Goal: Information Seeking & Learning: Check status

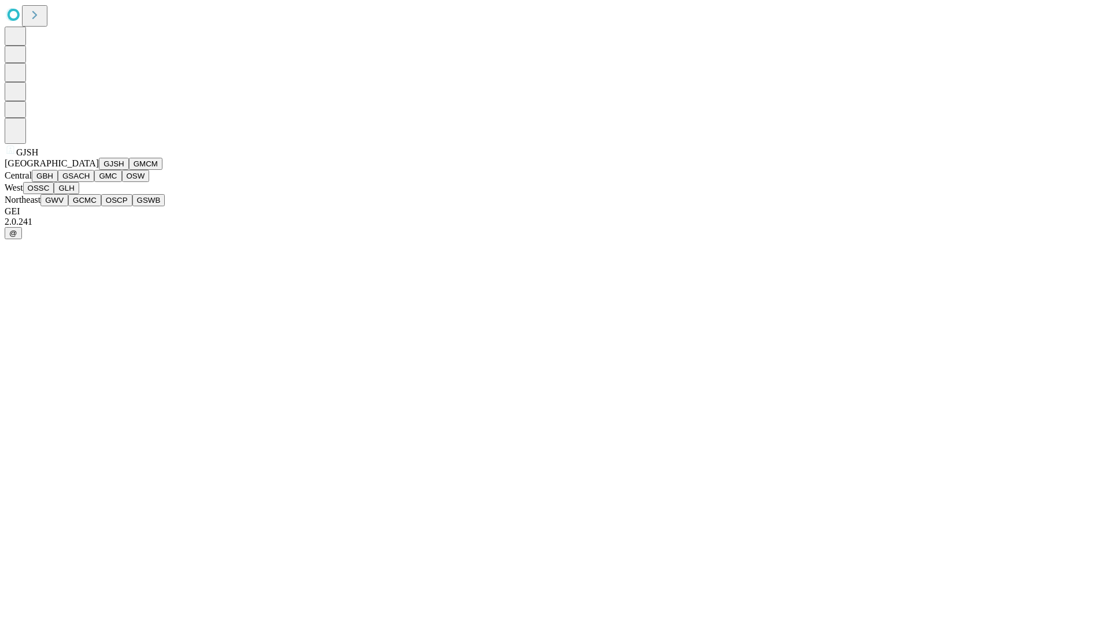
click at [99, 170] on button "GJSH" at bounding box center [114, 164] width 30 height 12
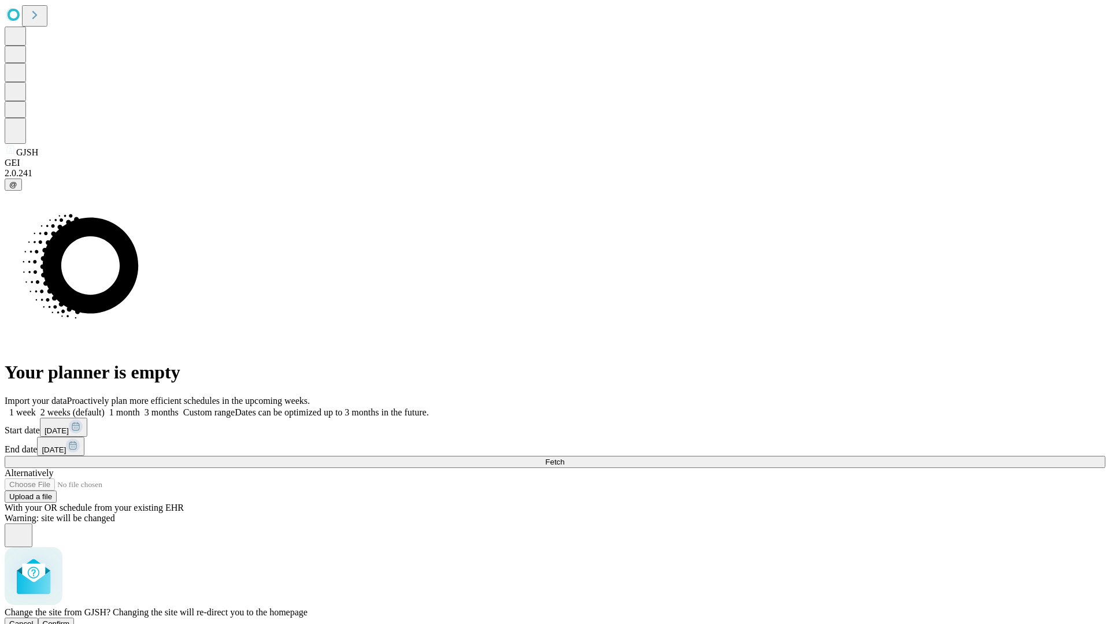
click at [70, 620] on span "Confirm" at bounding box center [56, 624] width 27 height 9
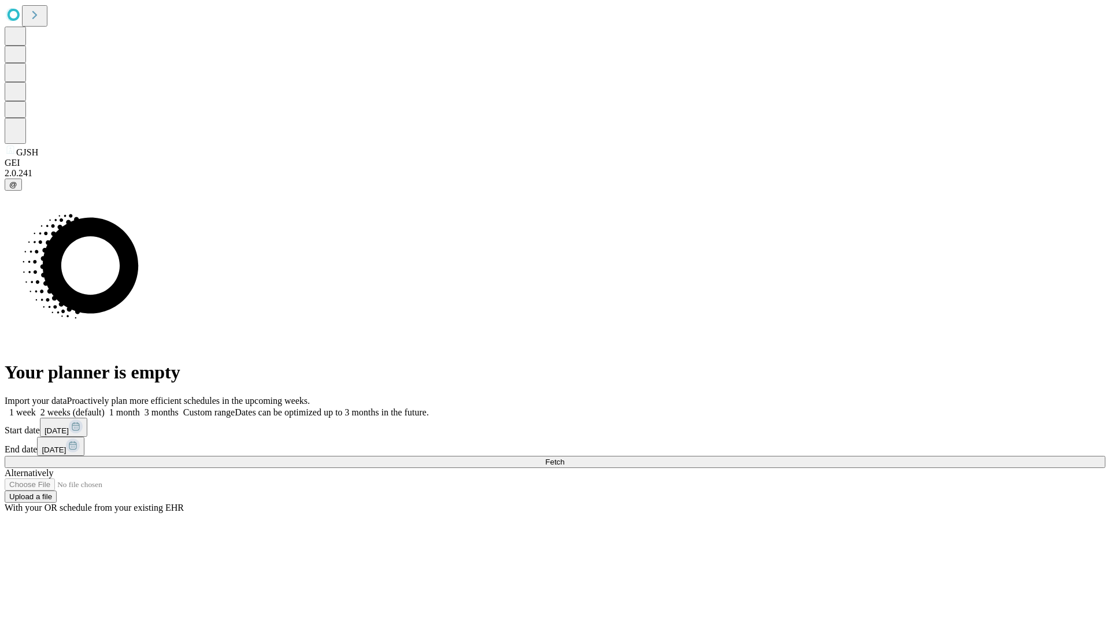
click at [36, 407] on label "1 week" at bounding box center [20, 412] width 31 height 10
click at [564, 458] on span "Fetch" at bounding box center [554, 462] width 19 height 9
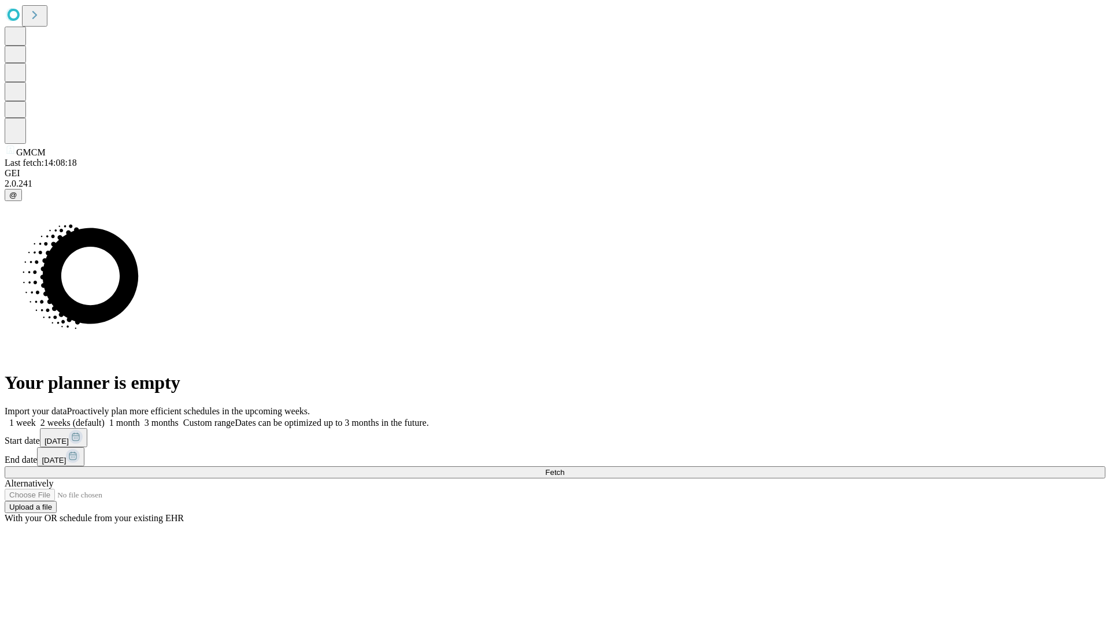
click at [564, 468] on span "Fetch" at bounding box center [554, 472] width 19 height 9
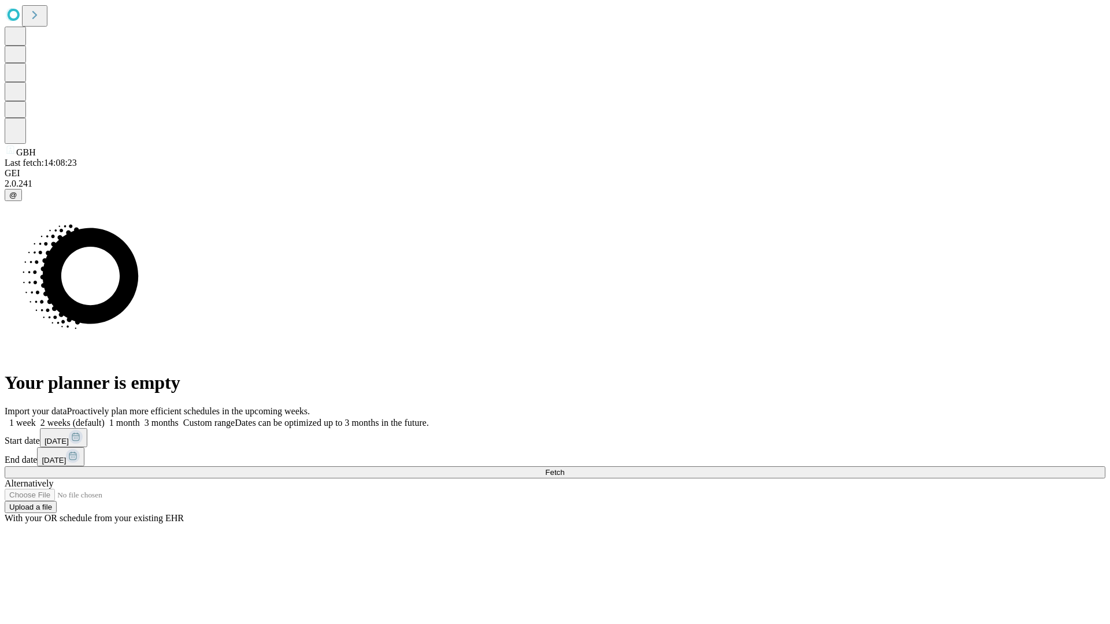
click at [36, 418] on label "1 week" at bounding box center [20, 423] width 31 height 10
click at [564, 468] on span "Fetch" at bounding box center [554, 472] width 19 height 9
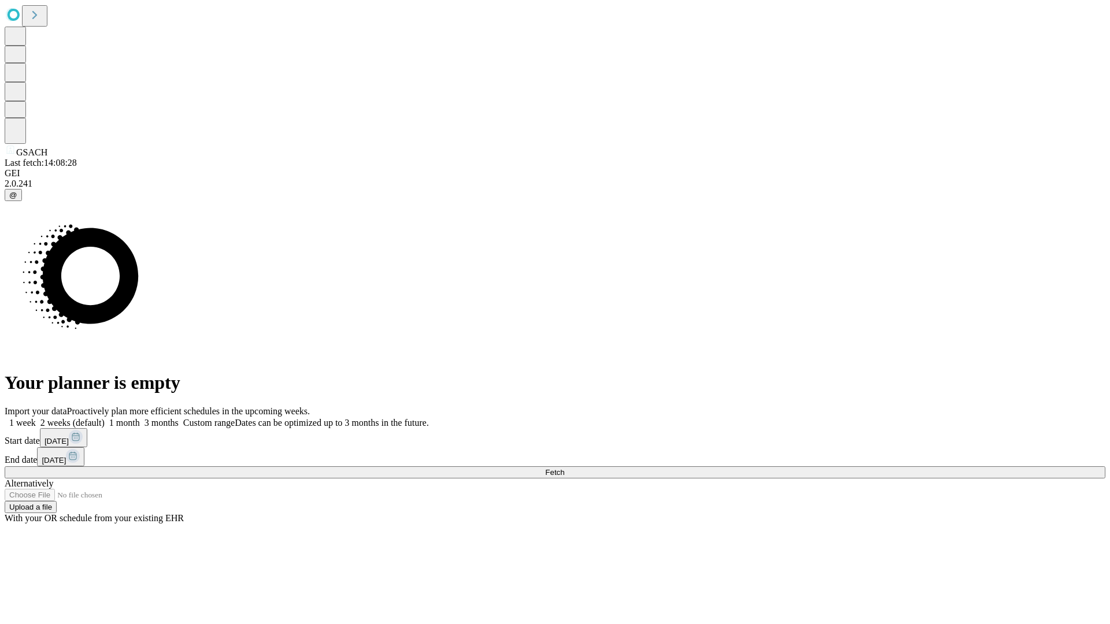
click at [36, 418] on label "1 week" at bounding box center [20, 423] width 31 height 10
click at [564, 468] on span "Fetch" at bounding box center [554, 472] width 19 height 9
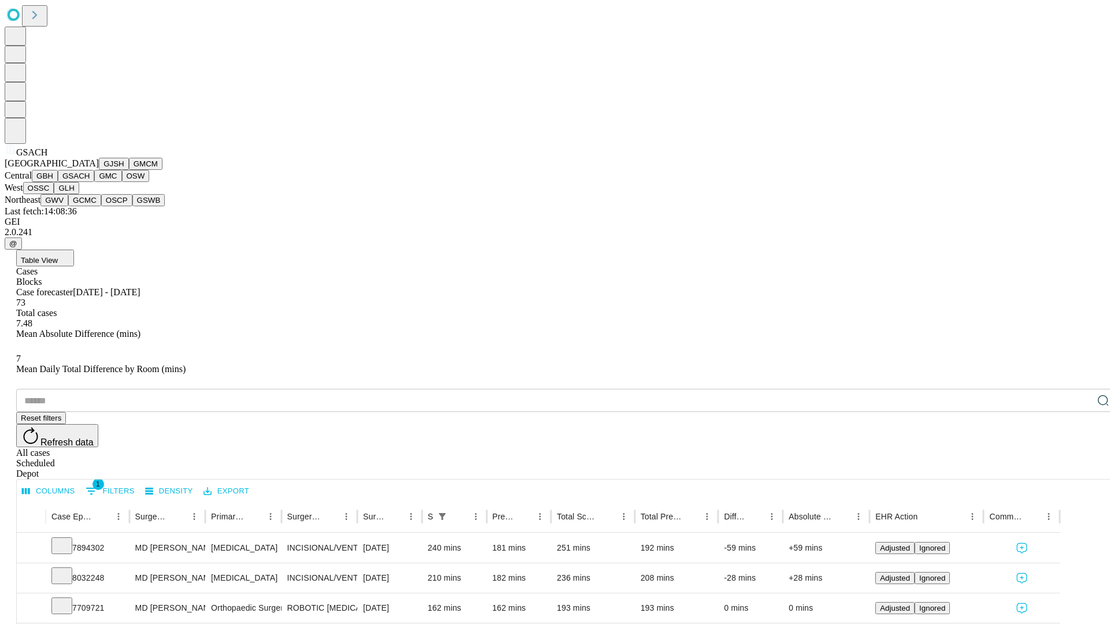
click at [94, 182] on button "GMC" at bounding box center [107, 176] width 27 height 12
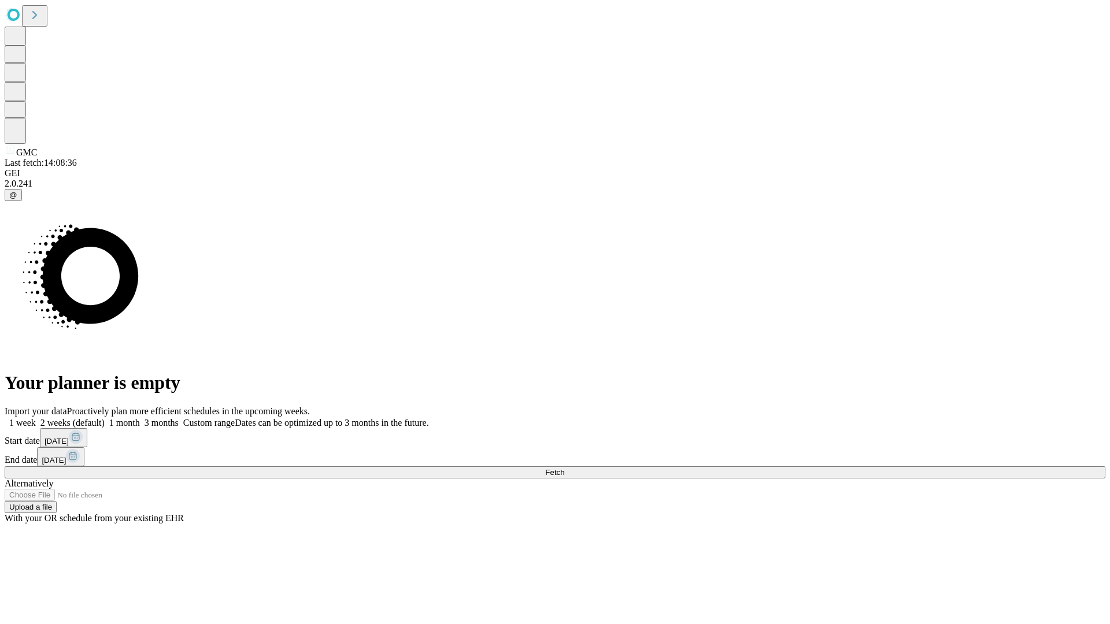
click at [36, 418] on label "1 week" at bounding box center [20, 423] width 31 height 10
click at [564, 468] on span "Fetch" at bounding box center [554, 472] width 19 height 9
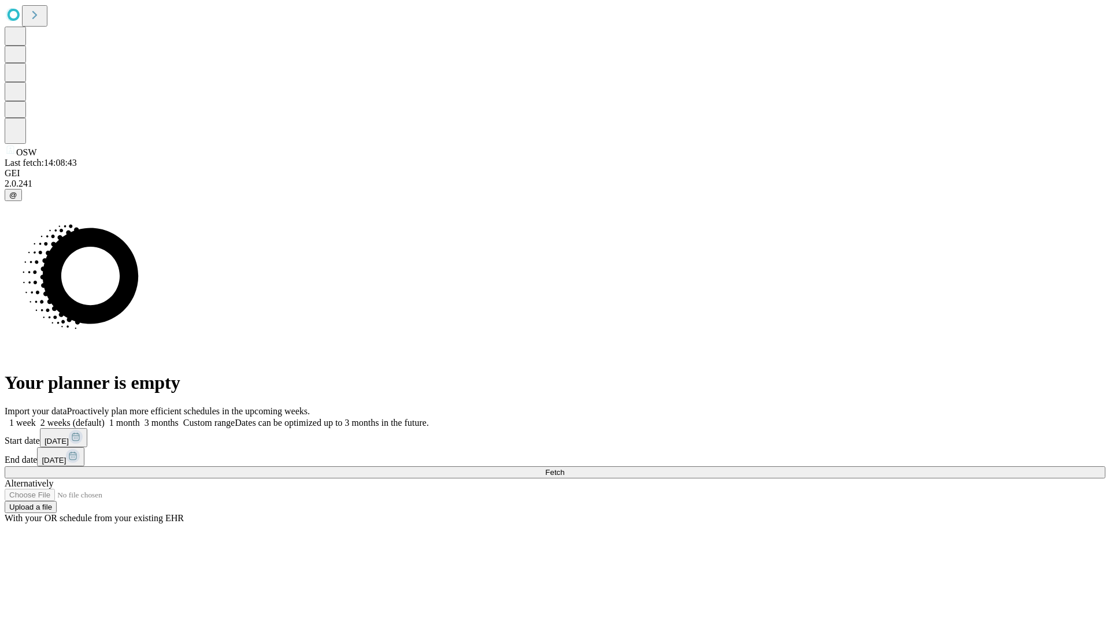
click at [36, 418] on label "1 week" at bounding box center [20, 423] width 31 height 10
click at [564, 468] on span "Fetch" at bounding box center [554, 472] width 19 height 9
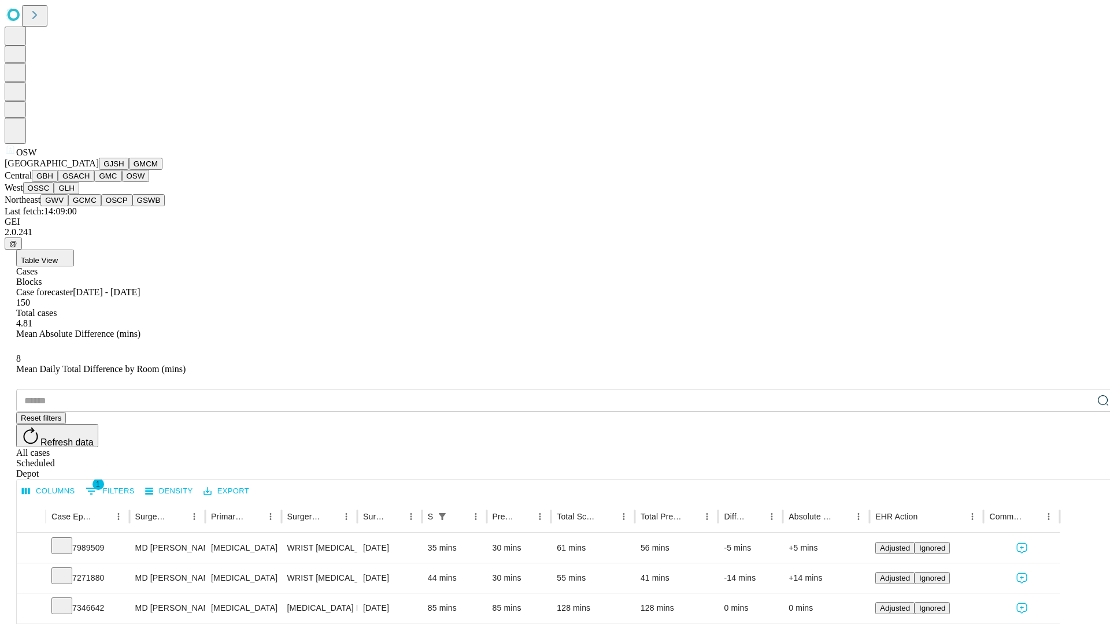
click at [54, 194] on button "OSSC" at bounding box center [38, 188] width 31 height 12
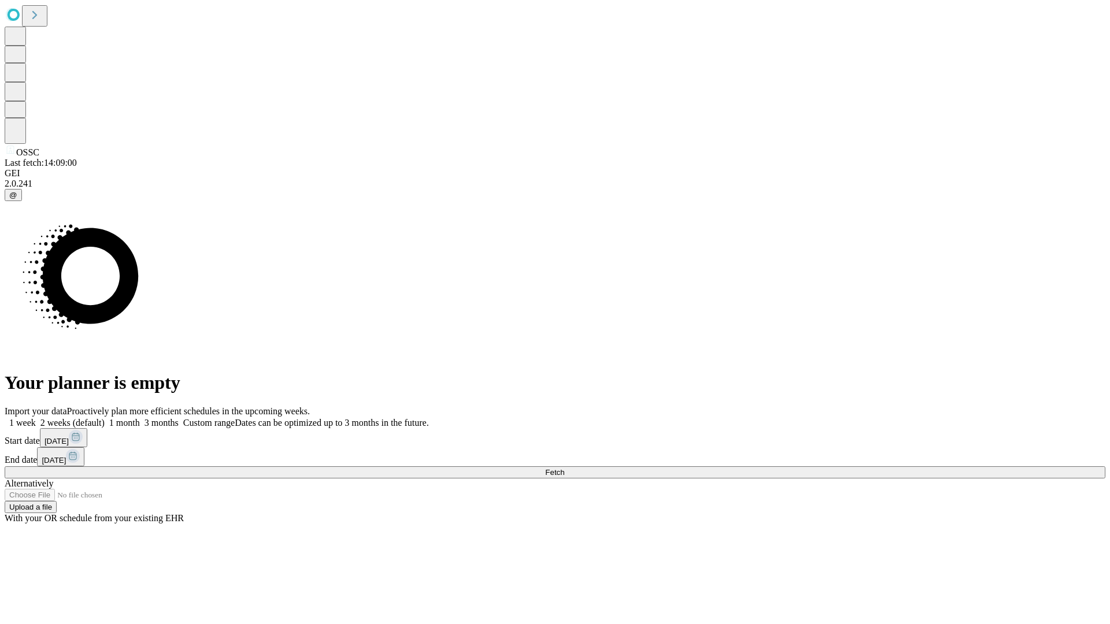
click at [36, 418] on label "1 week" at bounding box center [20, 423] width 31 height 10
click at [564, 468] on span "Fetch" at bounding box center [554, 472] width 19 height 9
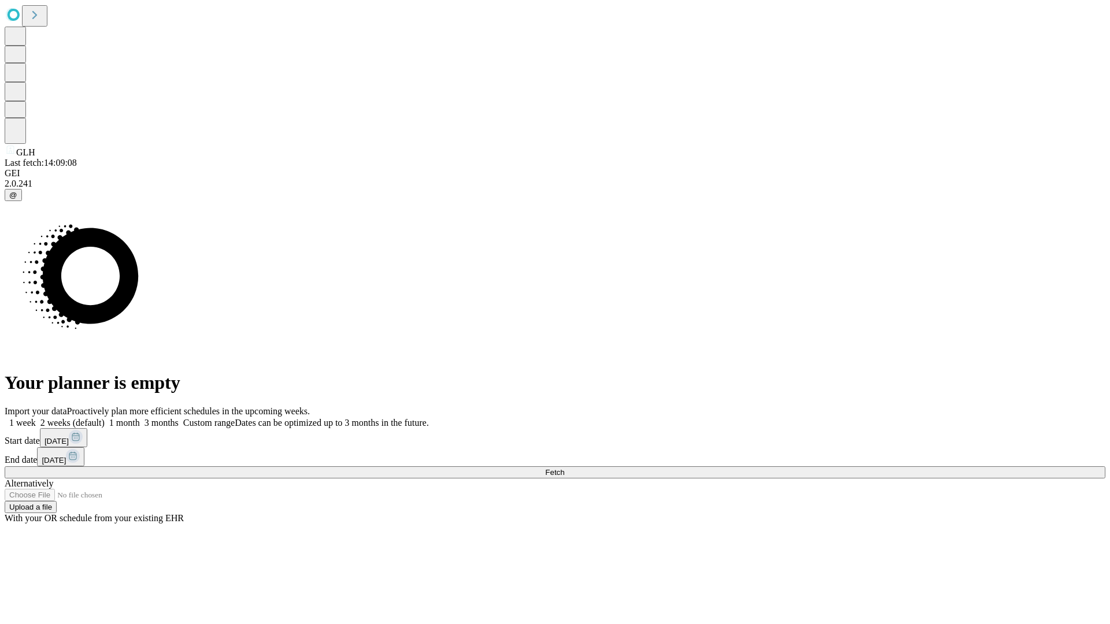
click at [36, 418] on label "1 week" at bounding box center [20, 423] width 31 height 10
click at [564, 468] on span "Fetch" at bounding box center [554, 472] width 19 height 9
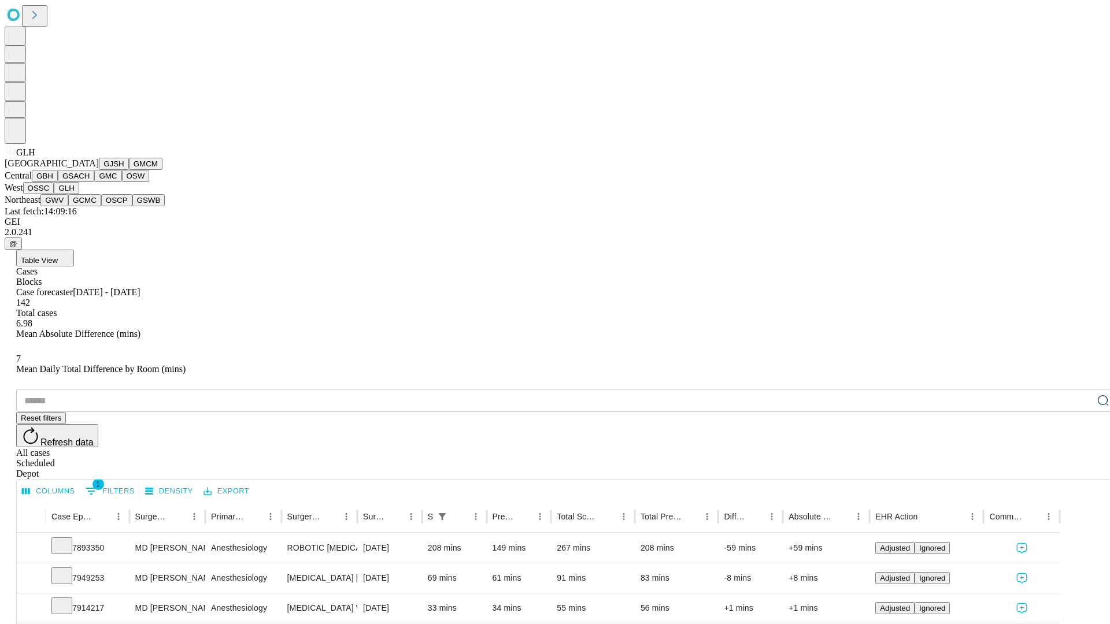
click at [68, 206] on button "GWV" at bounding box center [54, 200] width 28 height 12
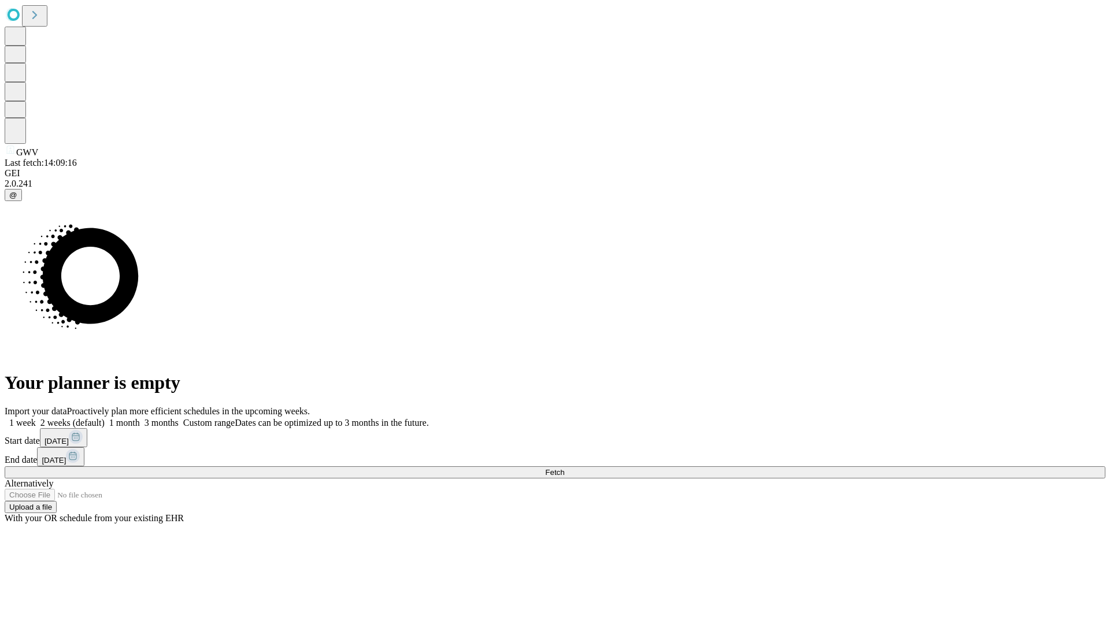
click at [36, 418] on label "1 week" at bounding box center [20, 423] width 31 height 10
click at [564, 468] on span "Fetch" at bounding box center [554, 472] width 19 height 9
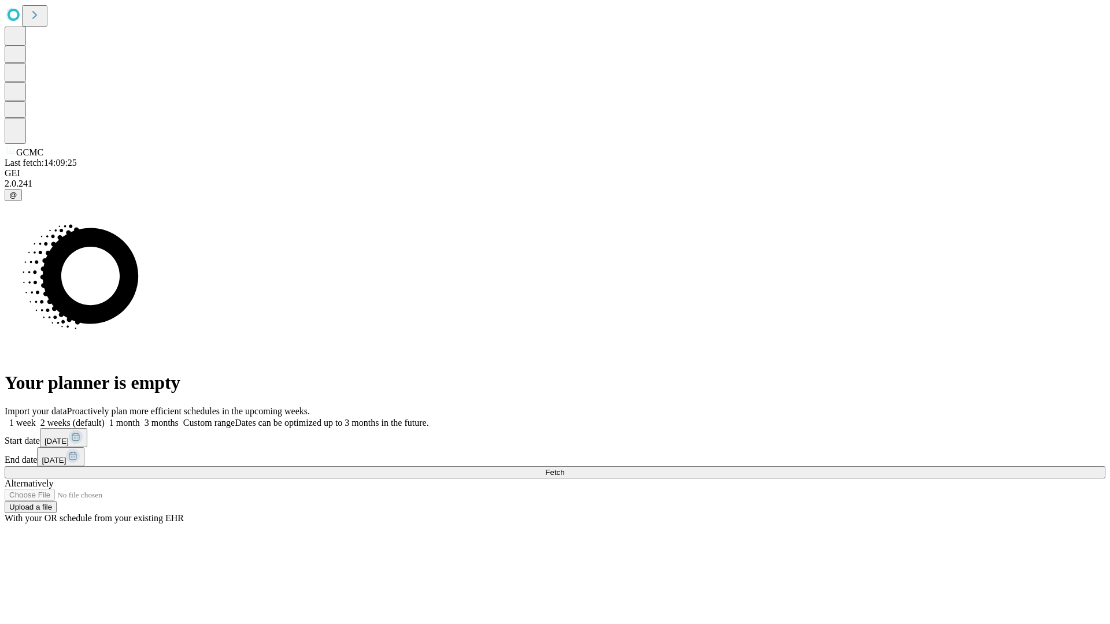
click at [36, 418] on label "1 week" at bounding box center [20, 423] width 31 height 10
click at [564, 468] on span "Fetch" at bounding box center [554, 472] width 19 height 9
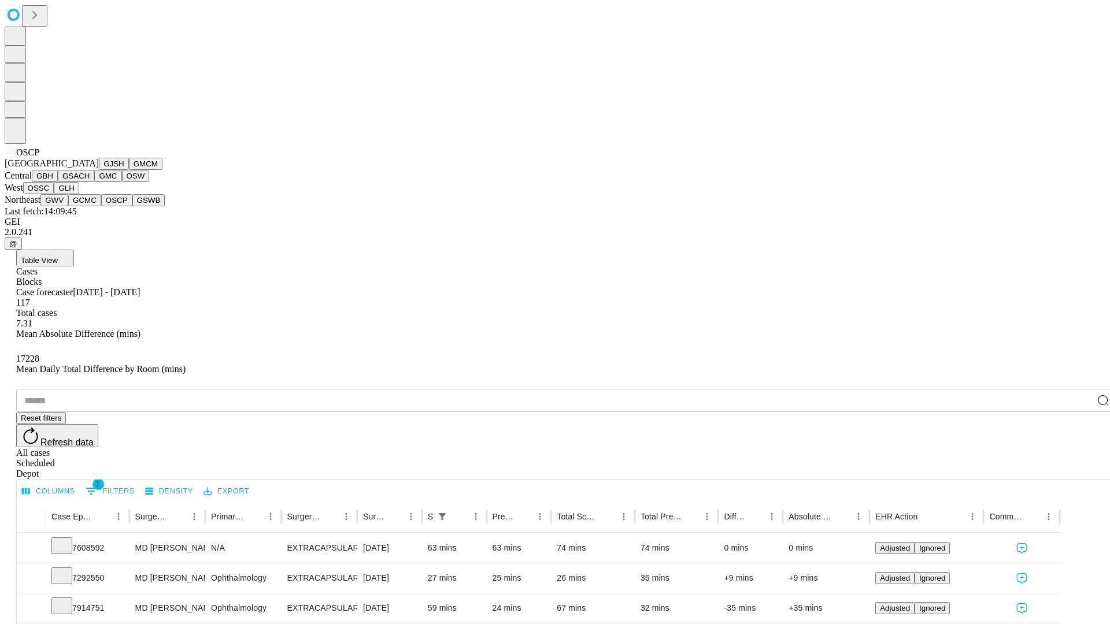
click at [132, 206] on button "GSWB" at bounding box center [148, 200] width 33 height 12
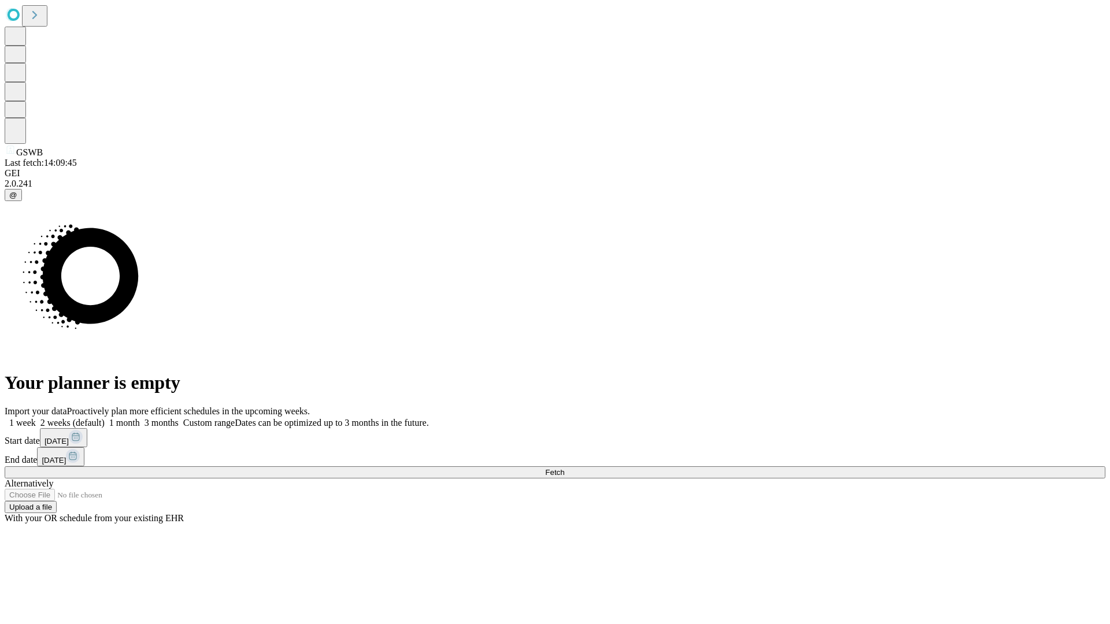
click at [36, 418] on label "1 week" at bounding box center [20, 423] width 31 height 10
click at [564, 468] on span "Fetch" at bounding box center [554, 472] width 19 height 9
